Goal: Transaction & Acquisition: Obtain resource

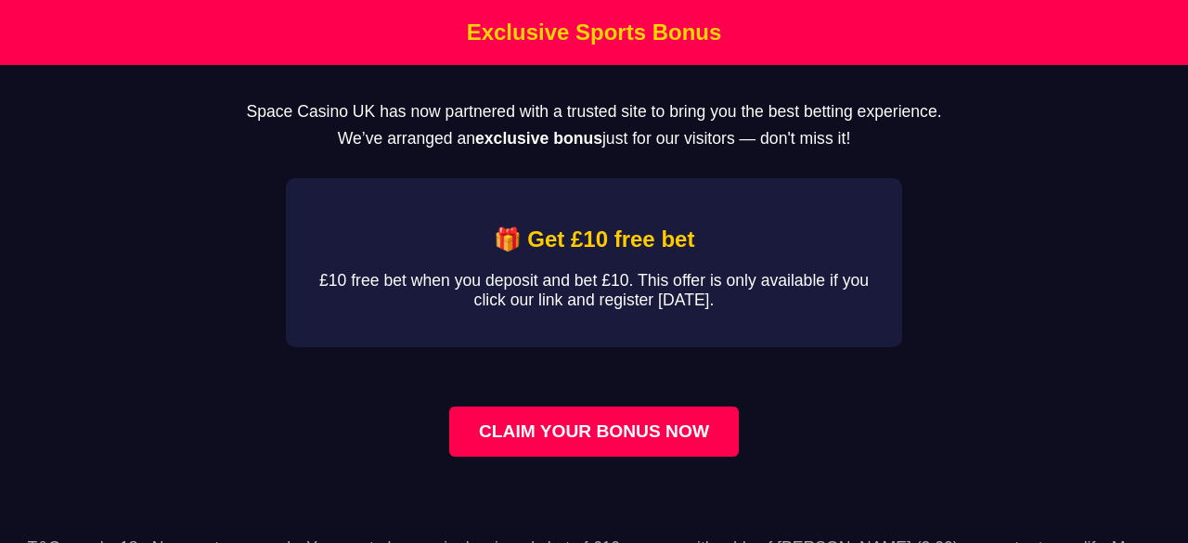
click at [578, 437] on link "CLAIM YOUR BONUS NOW" at bounding box center [593, 431] width 289 height 50
click at [618, 431] on link "CLAIM YOUR BONUS NOW" at bounding box center [593, 431] width 289 height 50
click at [636, 436] on link "CLAIM YOUR BONUS NOW" at bounding box center [593, 431] width 289 height 50
click at [610, 424] on link "CLAIM YOUR BONUS NOW" at bounding box center [593, 431] width 289 height 50
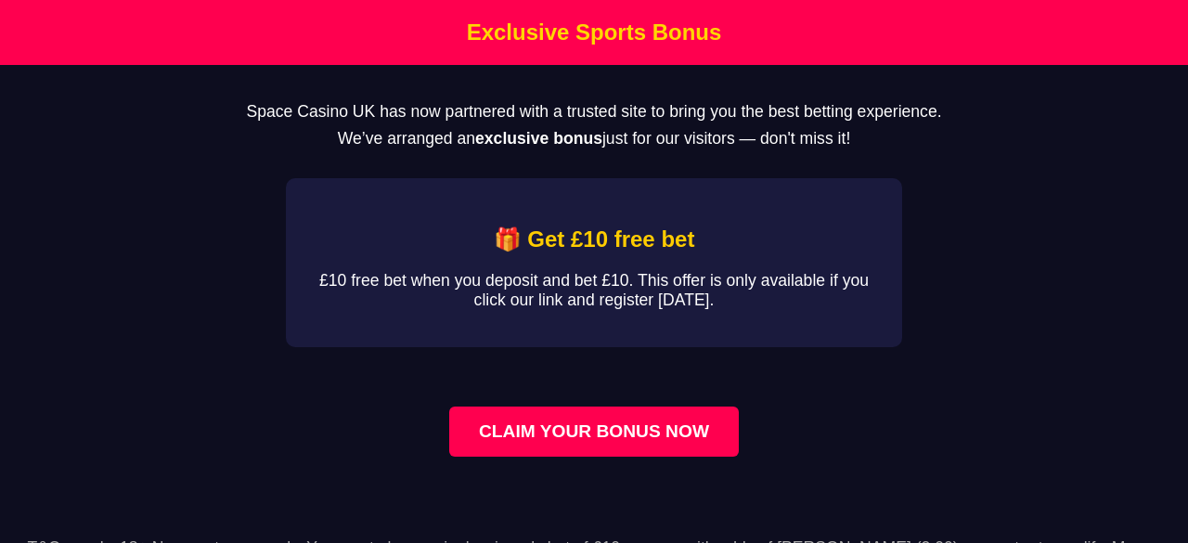
click at [504, 420] on link "CLAIM YOUR BONUS NOW" at bounding box center [593, 431] width 289 height 50
click at [638, 437] on link "CLAIM YOUR BONUS NOW" at bounding box center [593, 431] width 289 height 50
click at [567, 431] on link "CLAIM YOUR BONUS NOW" at bounding box center [593, 431] width 289 height 50
click at [572, 431] on link "CLAIM YOUR BONUS NOW" at bounding box center [593, 431] width 289 height 50
